Goal: Register for event/course

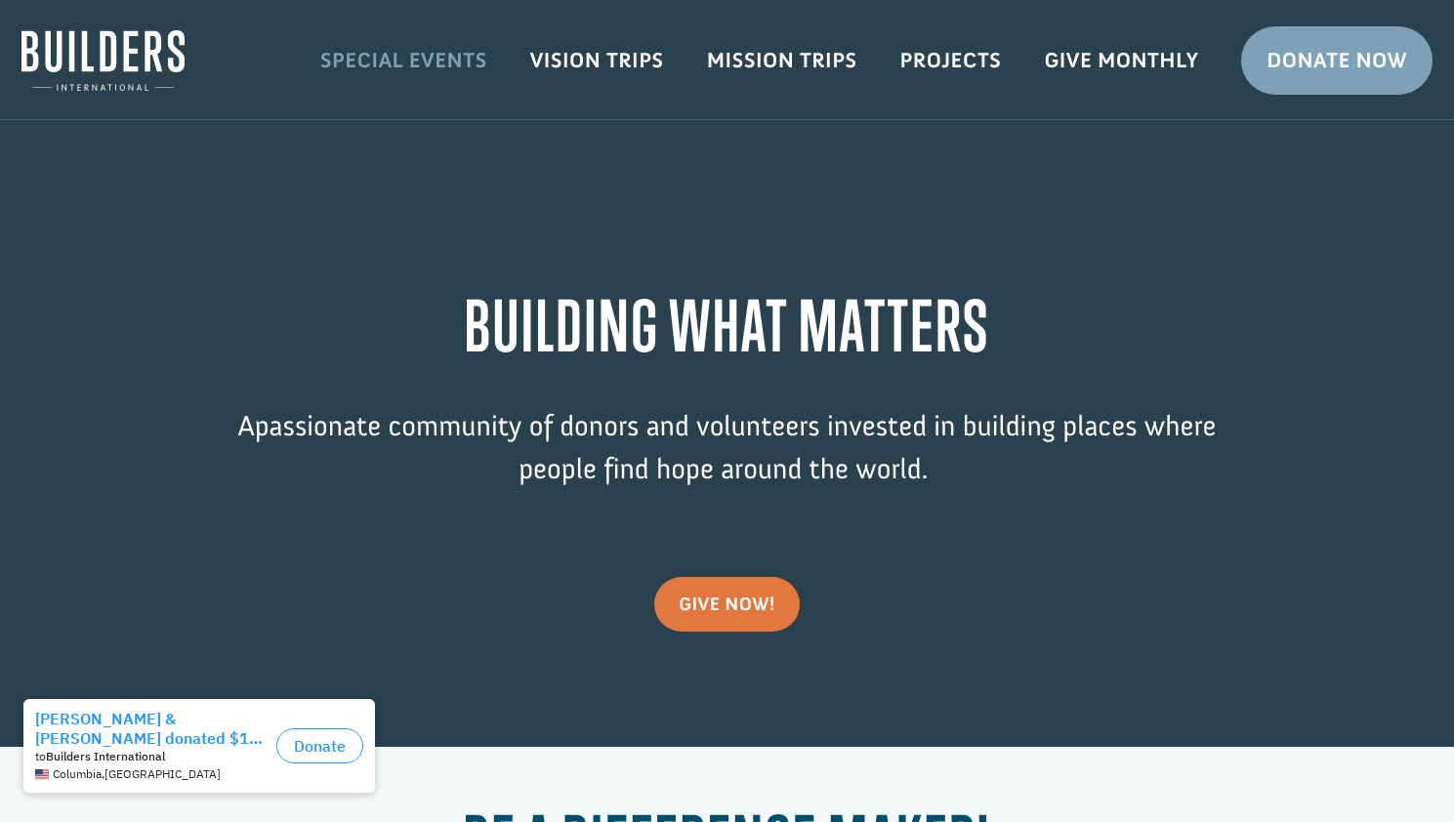
click at [447, 55] on link "Special Events" at bounding box center [404, 60] width 210 height 57
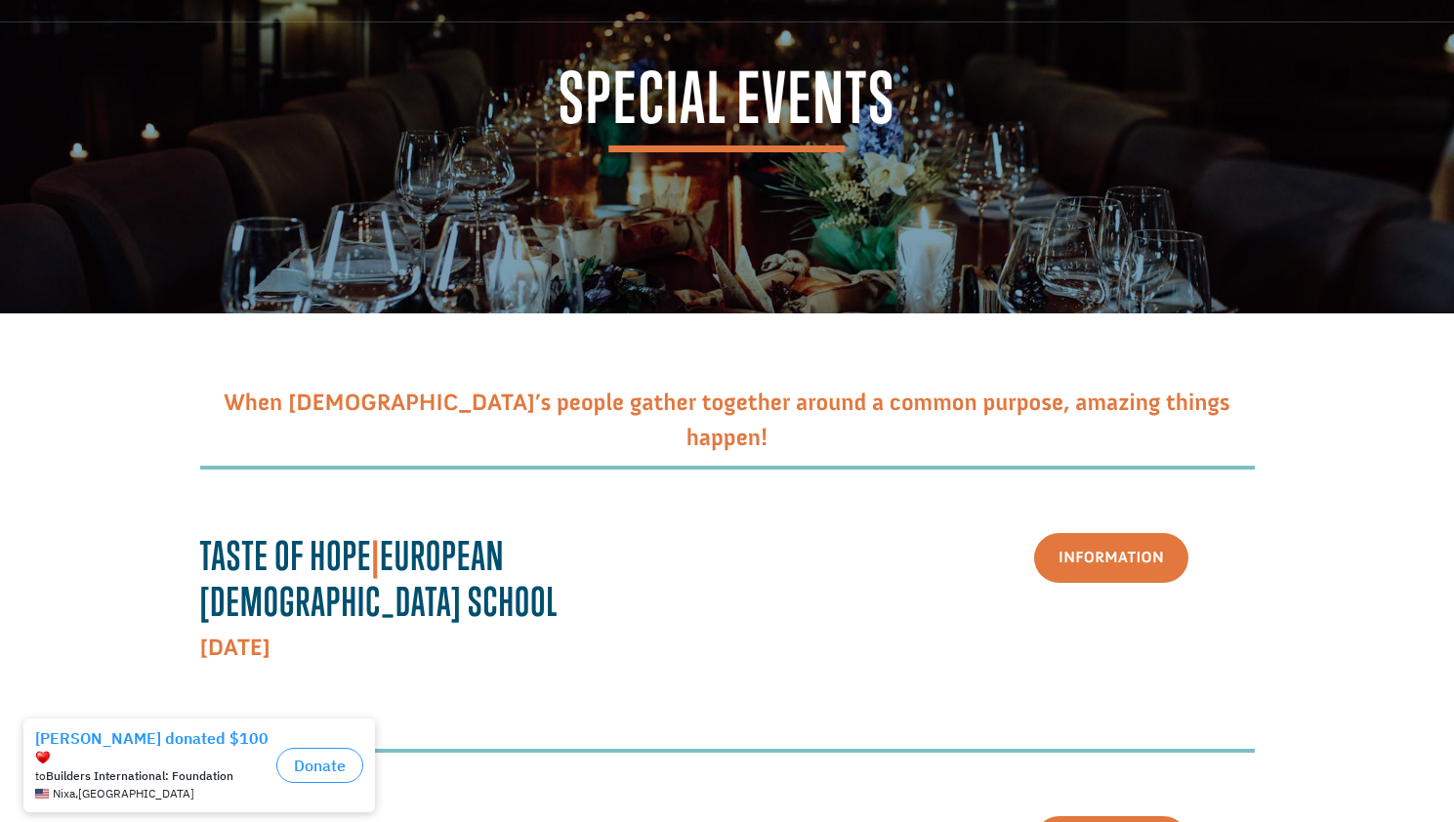
scroll to position [293, 0]
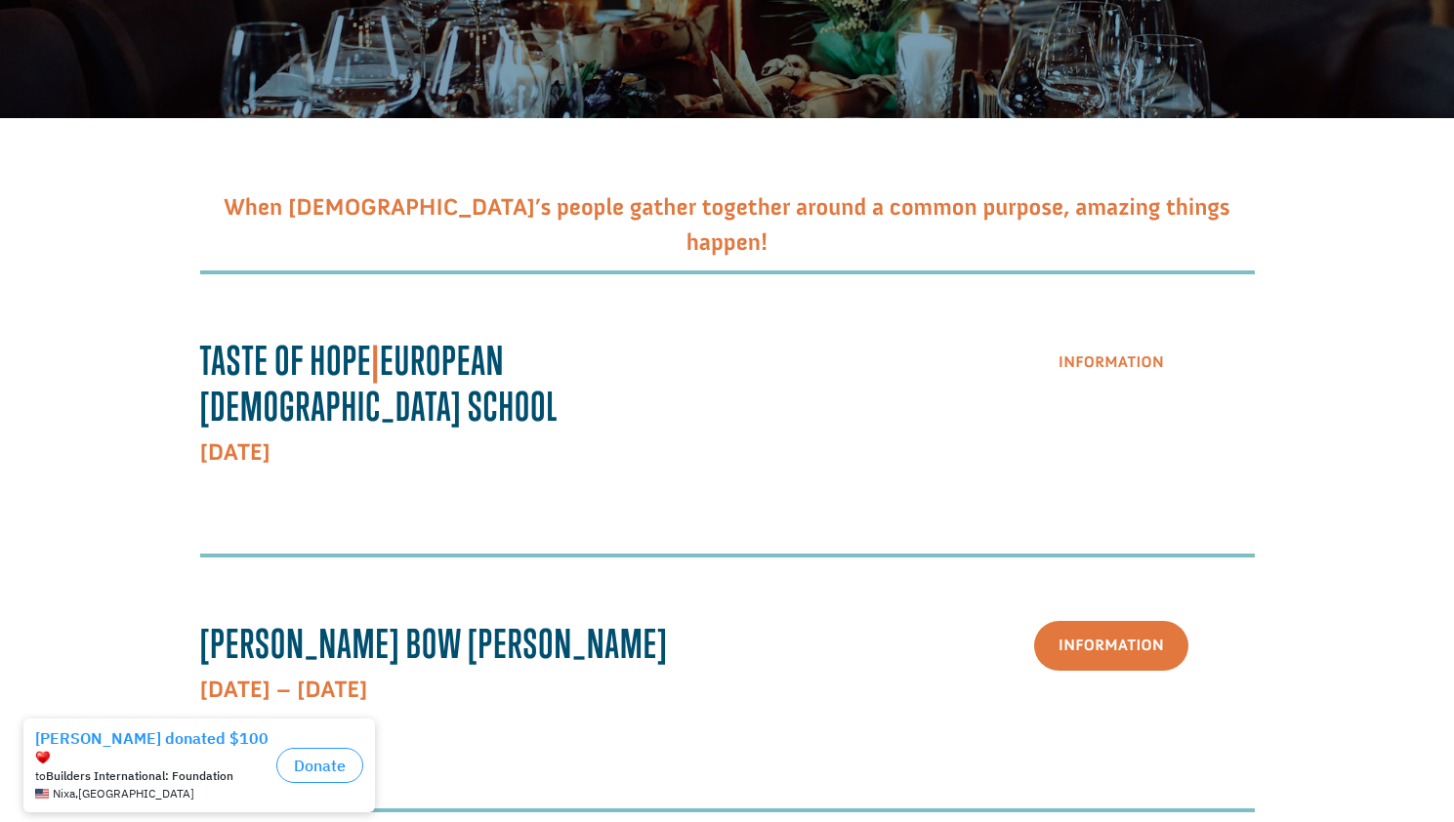
click at [1126, 340] on link "Information" at bounding box center [1111, 363] width 154 height 50
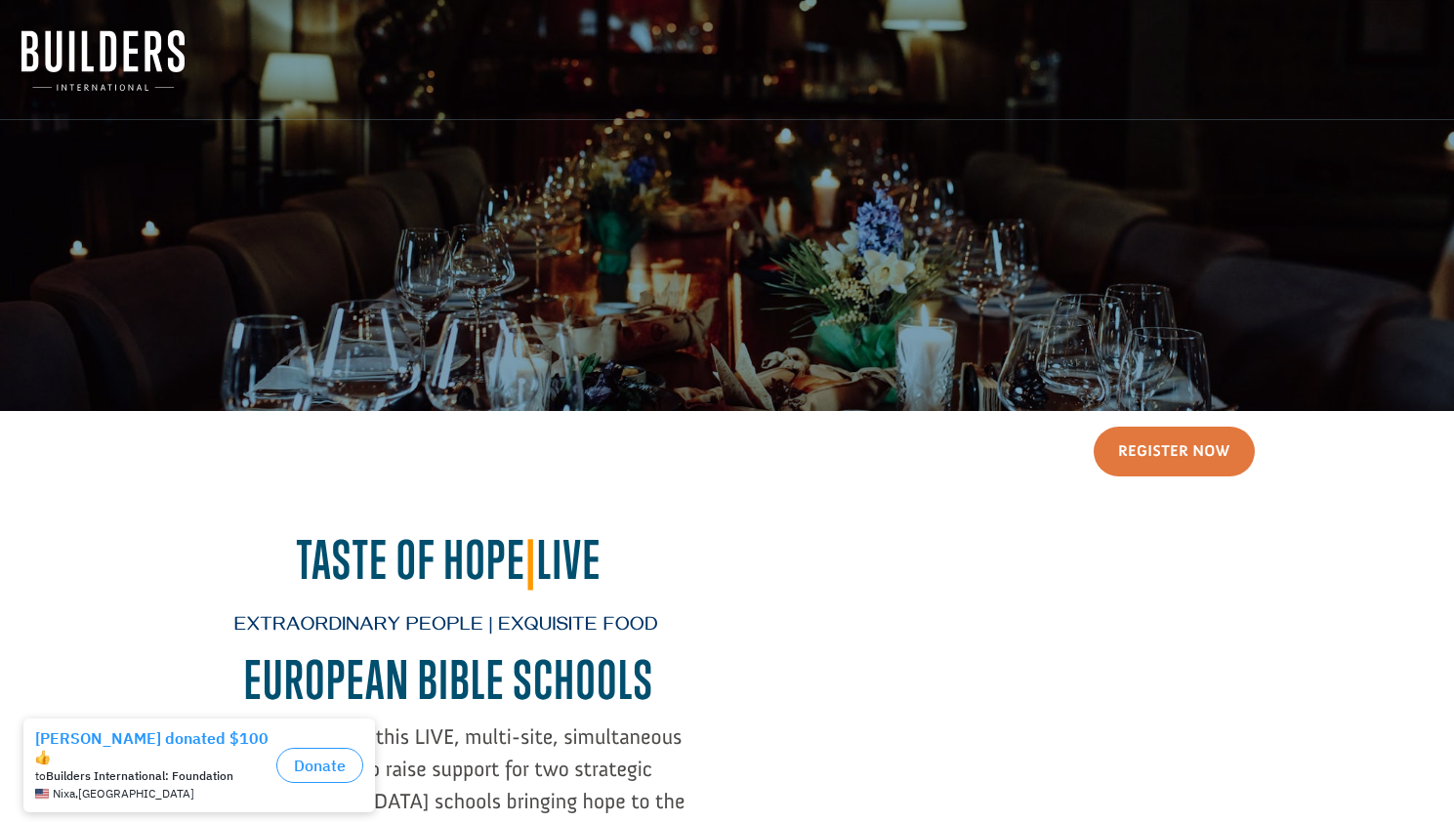
scroll to position [488, 0]
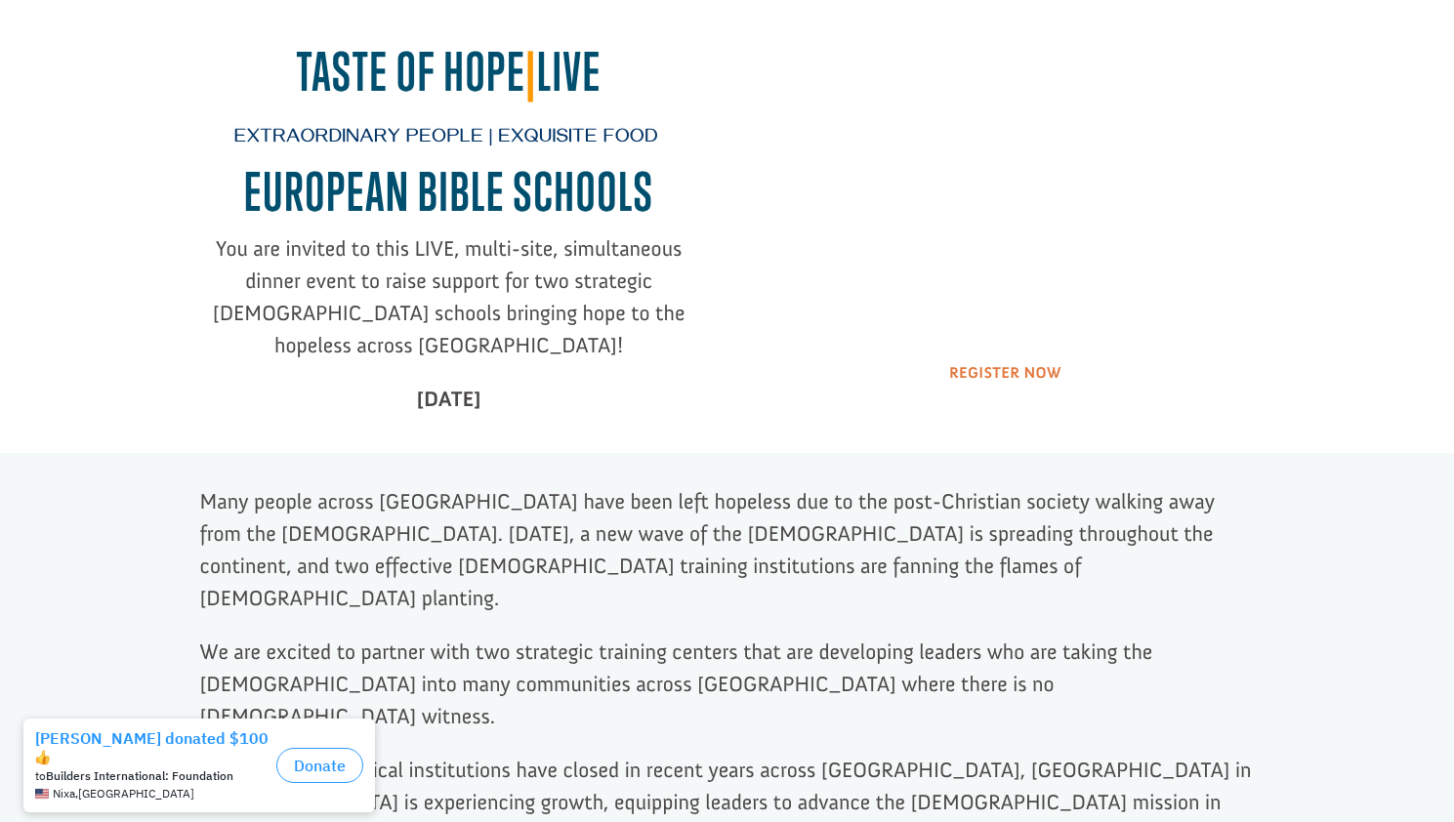
click at [1015, 377] on link "Register Now" at bounding box center [1005, 374] width 161 height 50
